Goal: Task Accomplishment & Management: Use online tool/utility

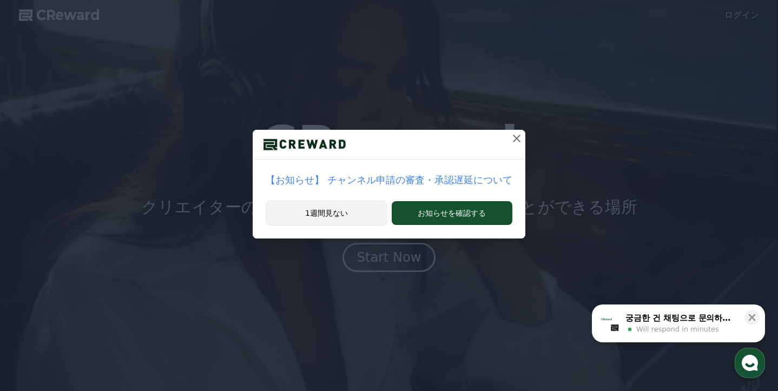
click at [365, 212] on button "1週間見ない" at bounding box center [325, 213] width 121 height 25
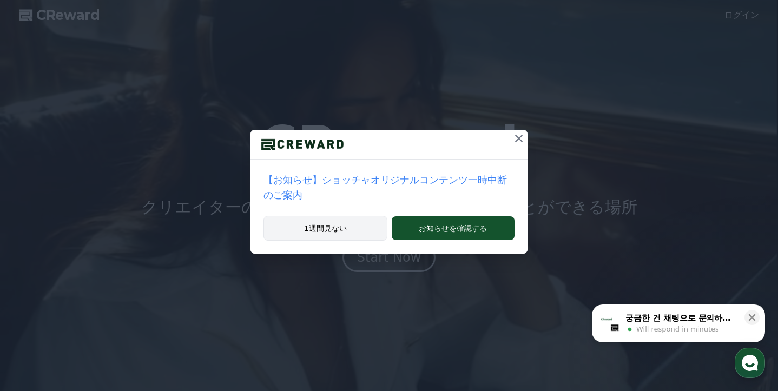
click at [367, 225] on button "1週間見ない" at bounding box center [325, 228] width 124 height 25
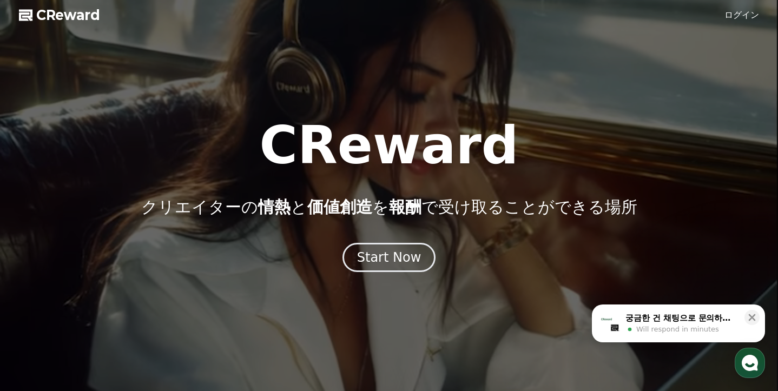
click at [732, 16] on link "ログイン" at bounding box center [741, 15] width 35 height 13
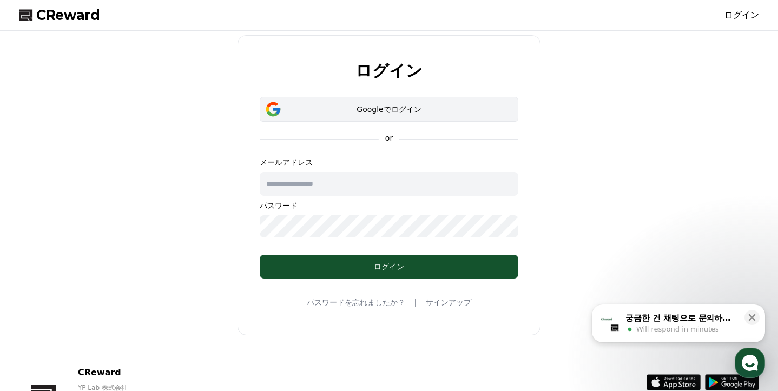
click at [430, 110] on div "Googleでログイン" at bounding box center [388, 109] width 227 height 11
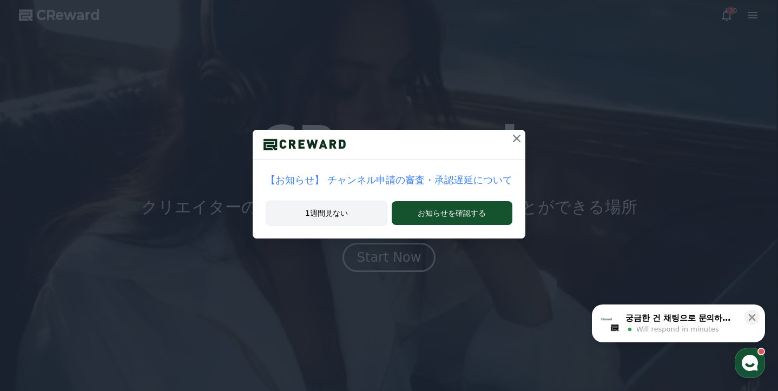
click at [363, 214] on button "1週間見ない" at bounding box center [325, 213] width 121 height 25
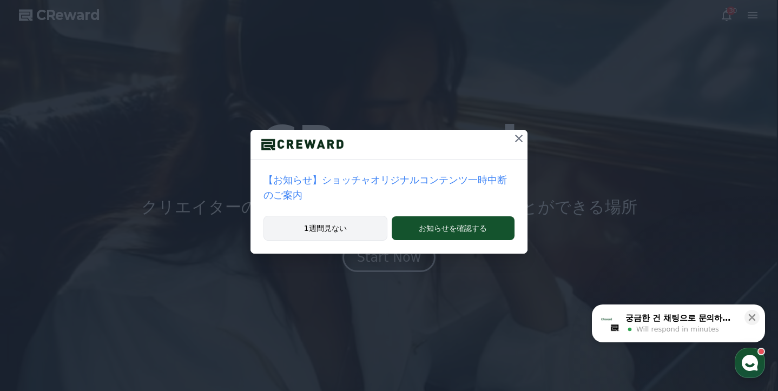
click at [358, 232] on button "1週間見ない" at bounding box center [325, 228] width 124 height 25
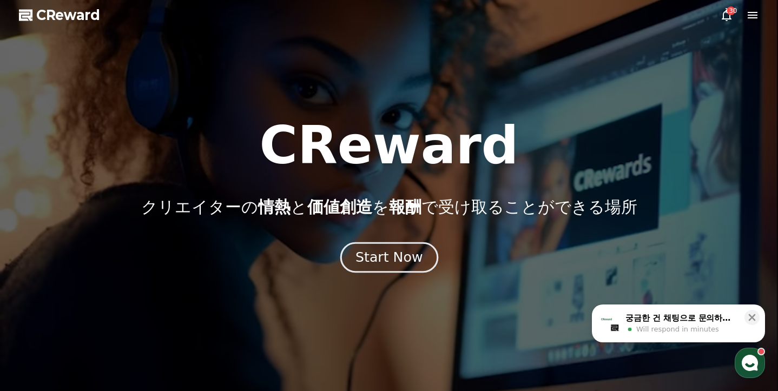
click at [382, 256] on div "Start Now" at bounding box center [388, 257] width 67 height 18
